Goal: Information Seeking & Learning: Check status

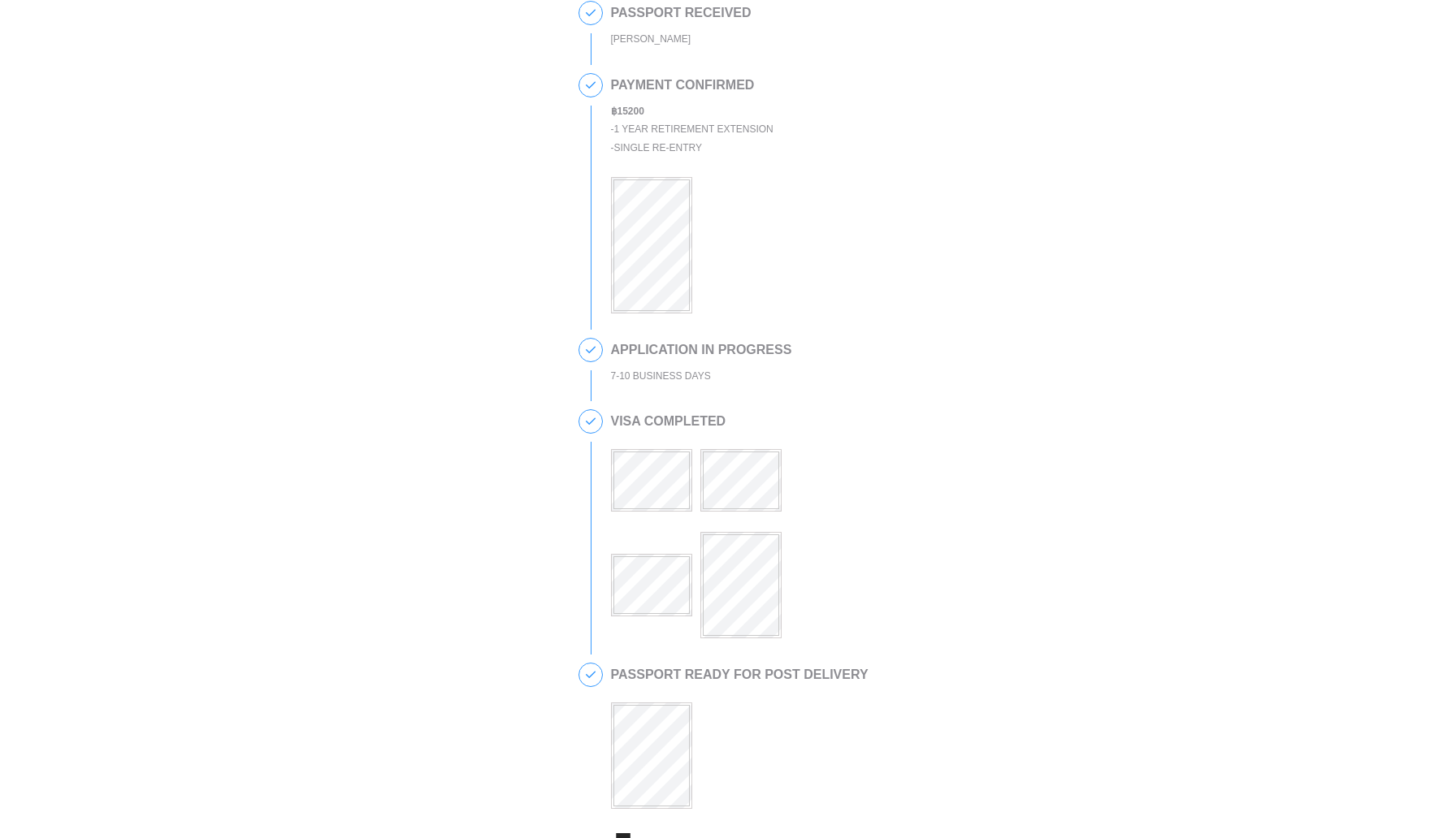
scroll to position [202, 0]
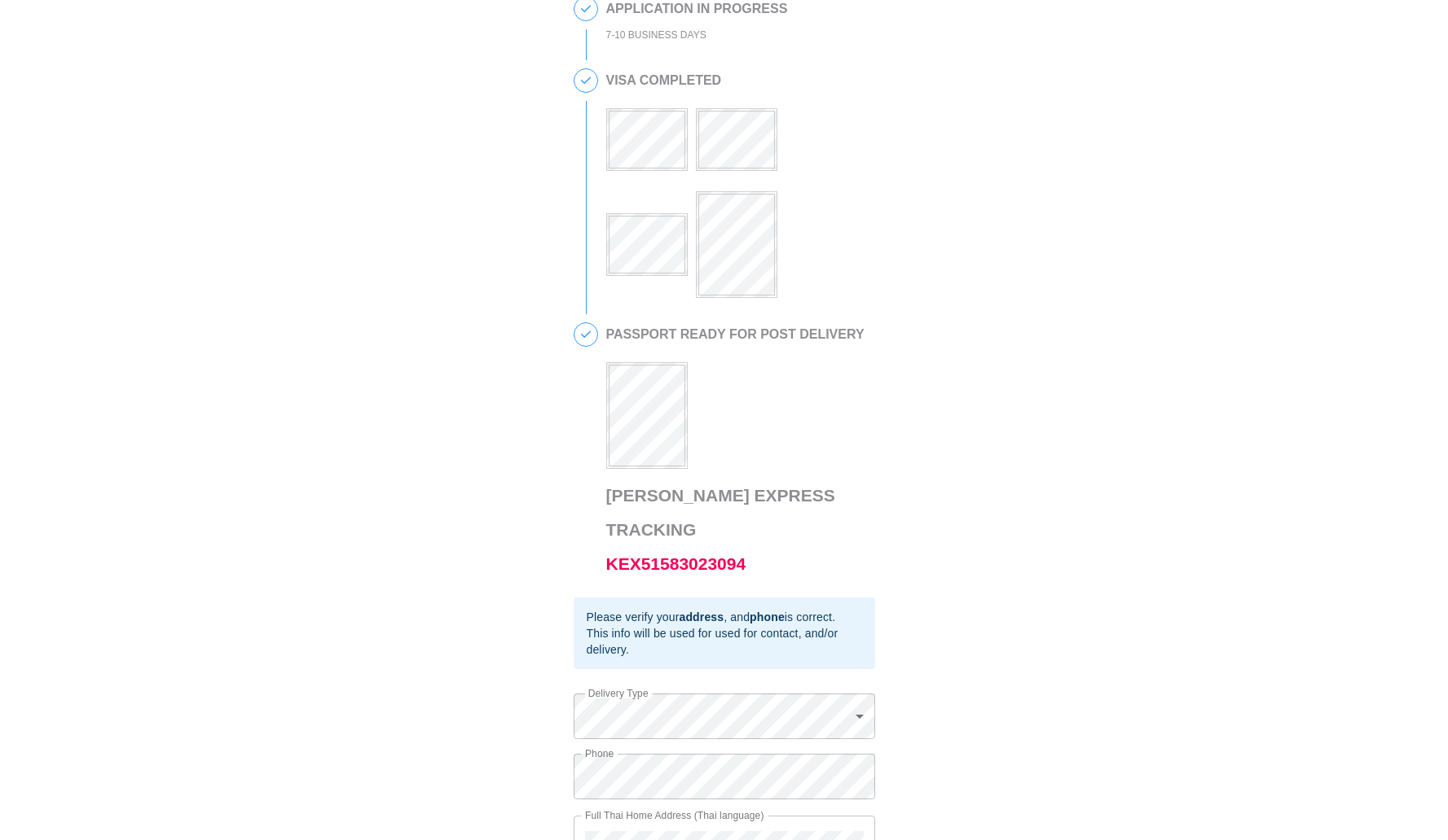
scroll to position [486, 0]
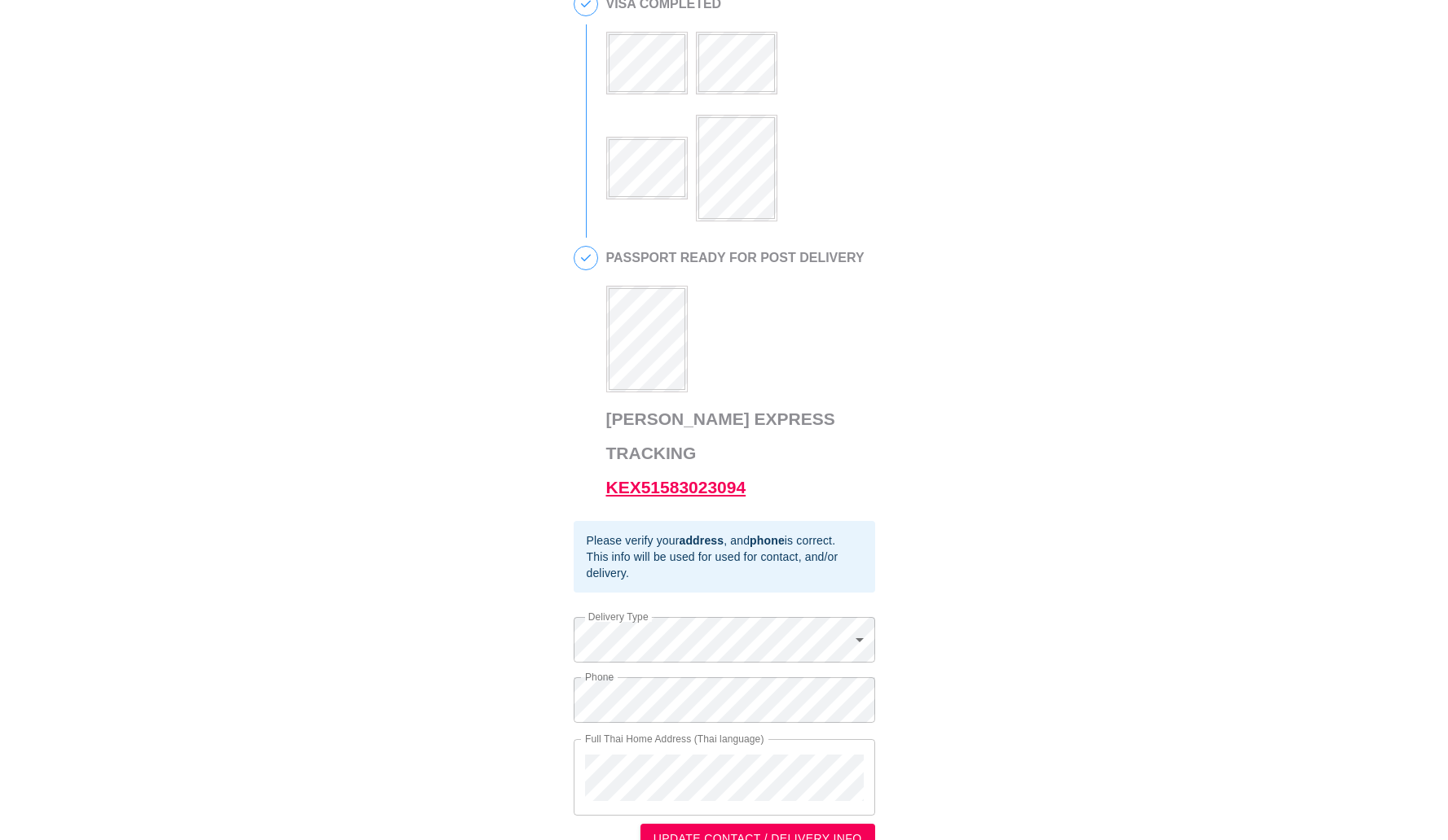
click at [727, 478] on link "KEX51583023094" at bounding box center [676, 487] width 140 height 19
